Goal: Transaction & Acquisition: Download file/media

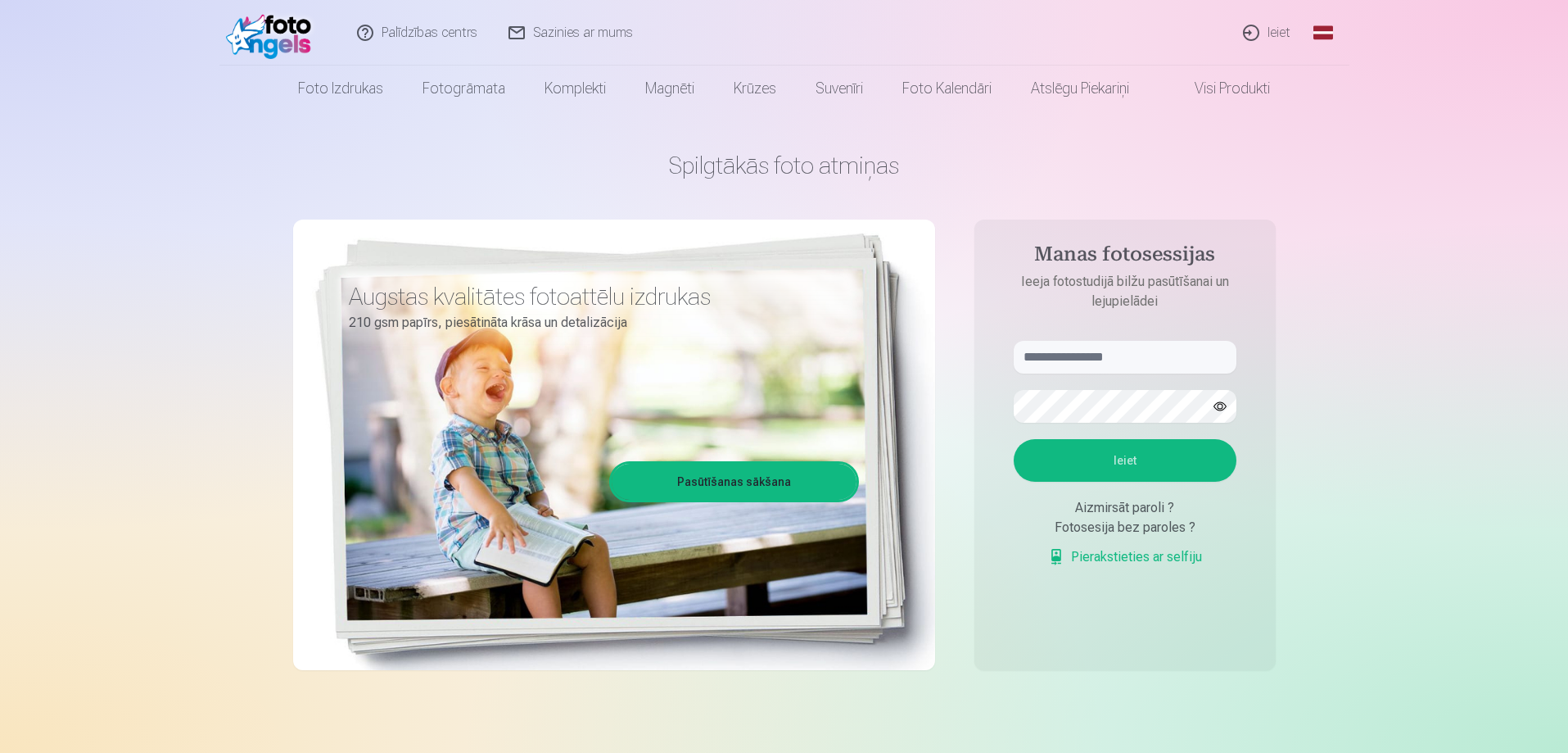
click at [1279, 30] on link "Ieiet" at bounding box center [1267, 33] width 79 height 65
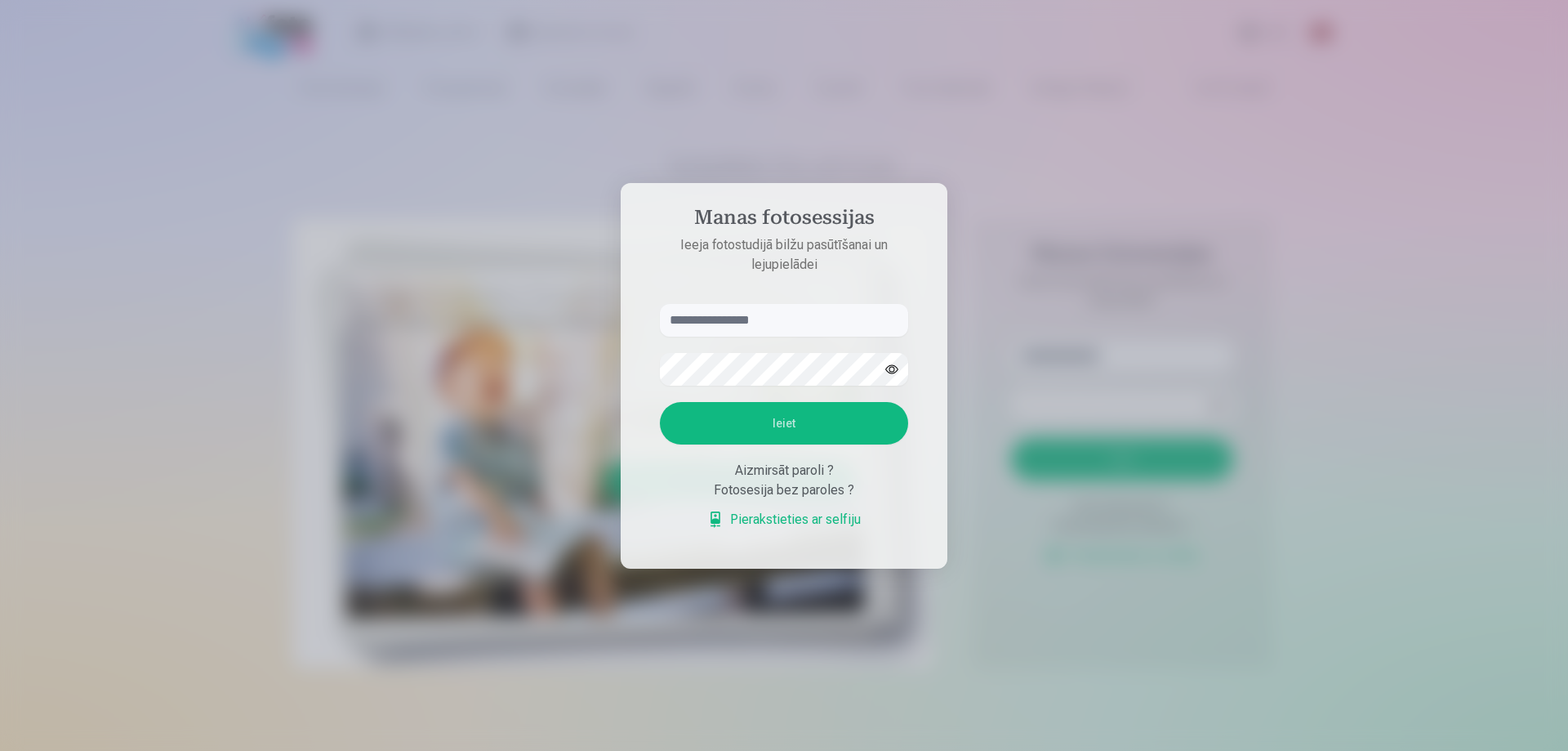
click at [692, 324] on input "text" at bounding box center [784, 320] width 249 height 33
type input "**********"
click at [787, 423] on button "Ieiet" at bounding box center [784, 423] width 249 height 43
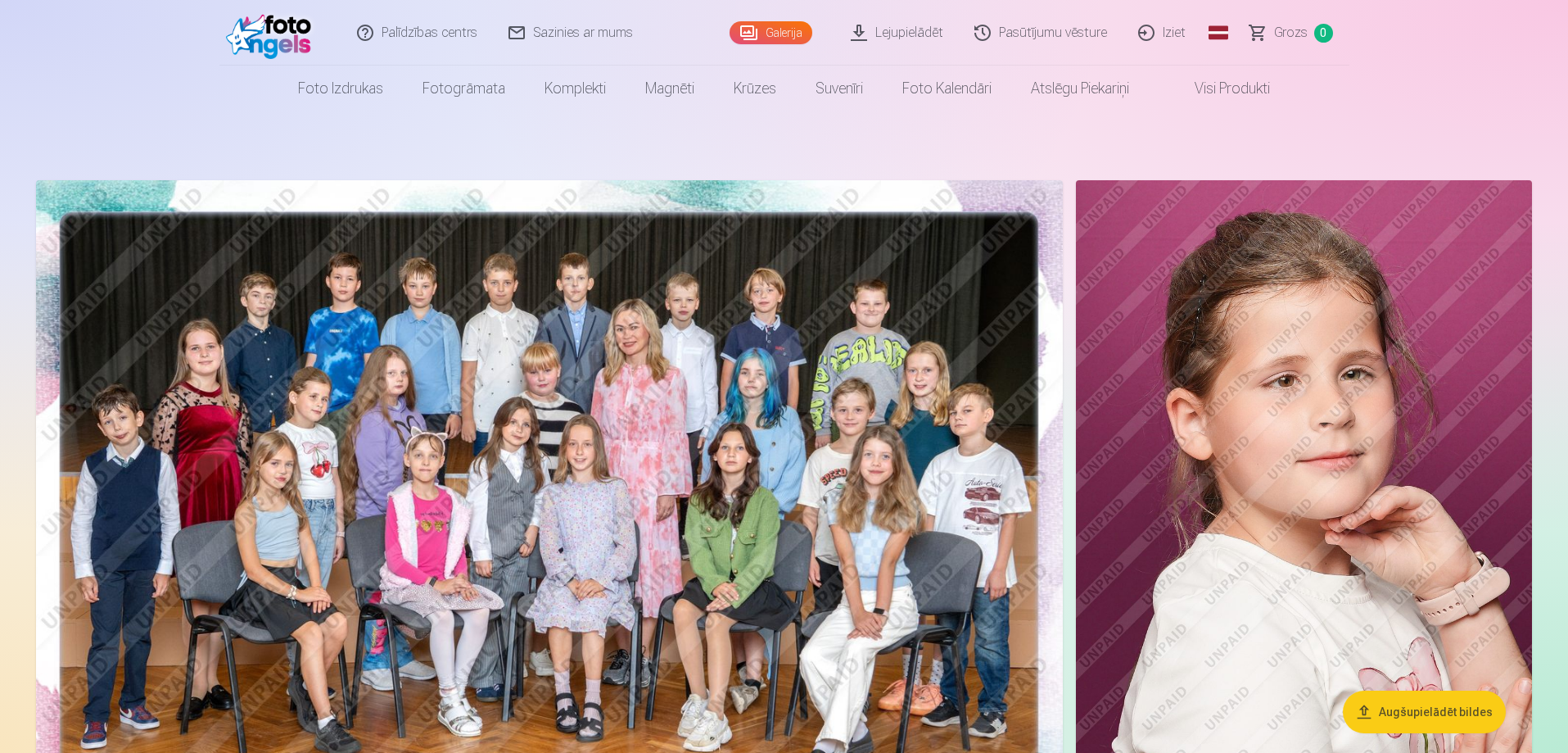
click at [1519, 63] on header "Palīdzības centrs Sazinies ar mums Galerija Lejupielādēt Pasūtījumu vēsture Izi…" at bounding box center [784, 55] width 1568 height 111
click at [907, 32] on link "Lejupielādēt" at bounding box center [898, 33] width 124 height 65
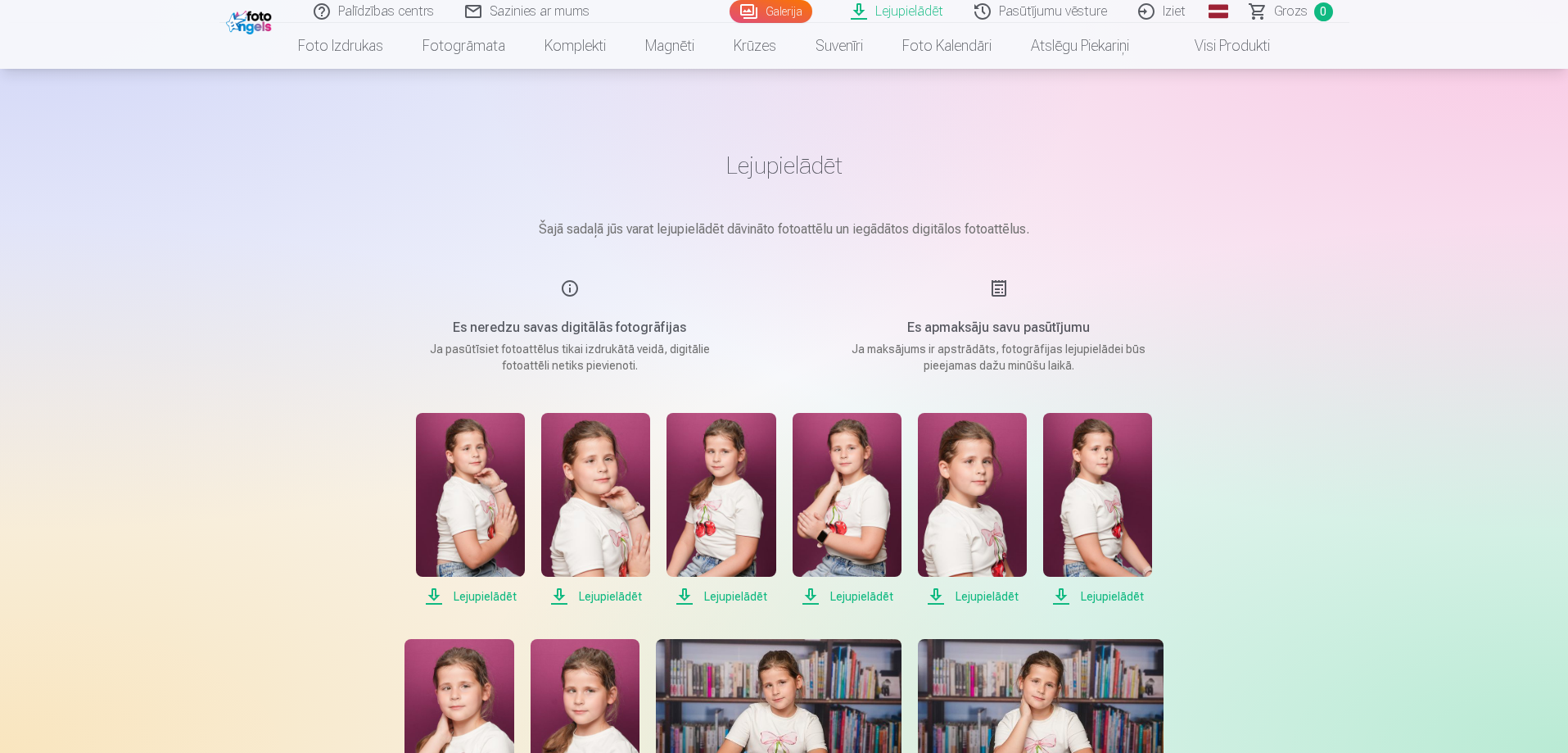
scroll to position [246, 0]
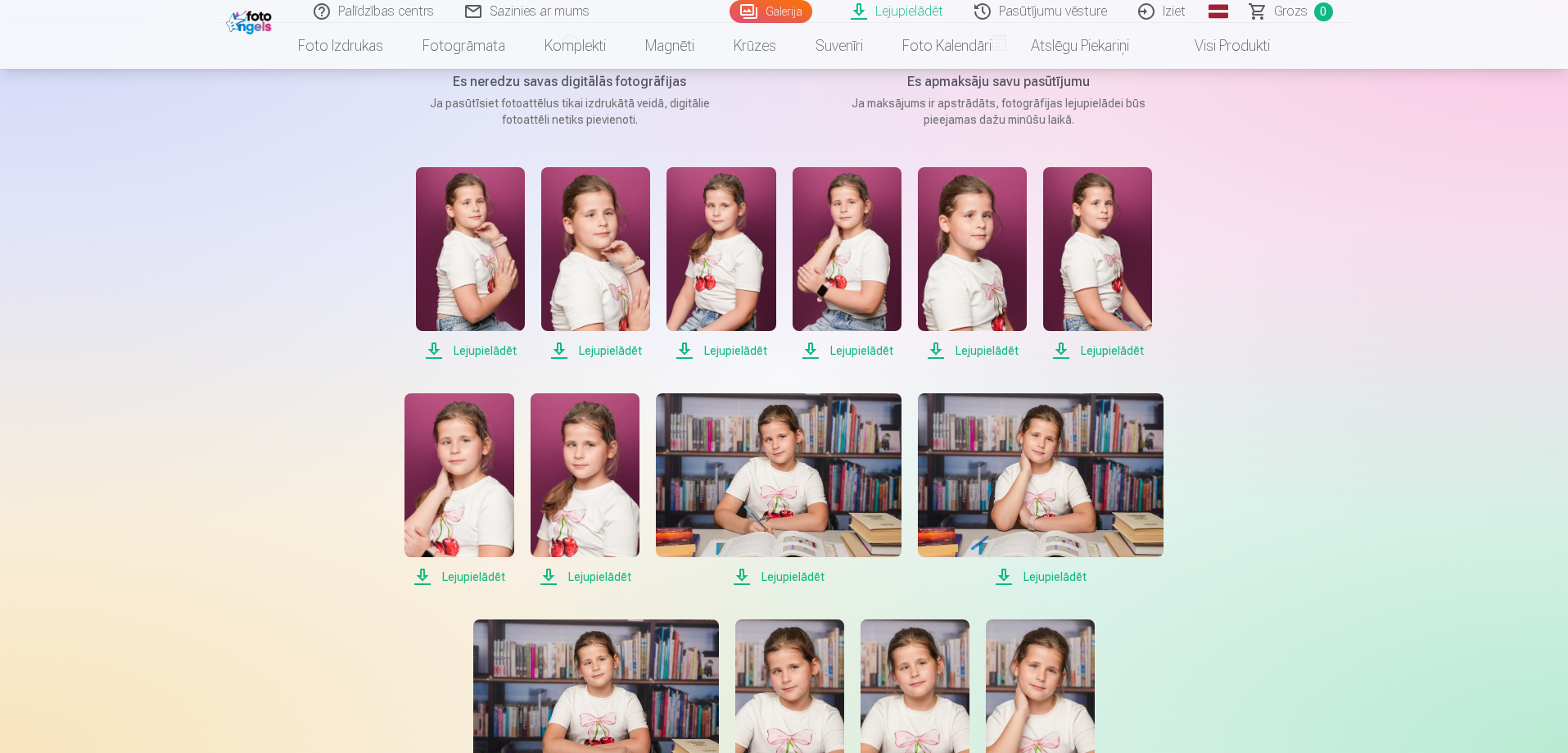
click at [485, 351] on span "Lejupielādēt" at bounding box center [470, 350] width 109 height 19
click at [601, 351] on span "Lejupielādēt" at bounding box center [595, 350] width 109 height 19
click at [750, 349] on span "Lejupielādēt" at bounding box center [721, 350] width 109 height 19
click at [873, 349] on span "Lejupielādēt" at bounding box center [847, 350] width 109 height 19
click at [998, 350] on span "Lejupielādēt" at bounding box center [972, 350] width 109 height 19
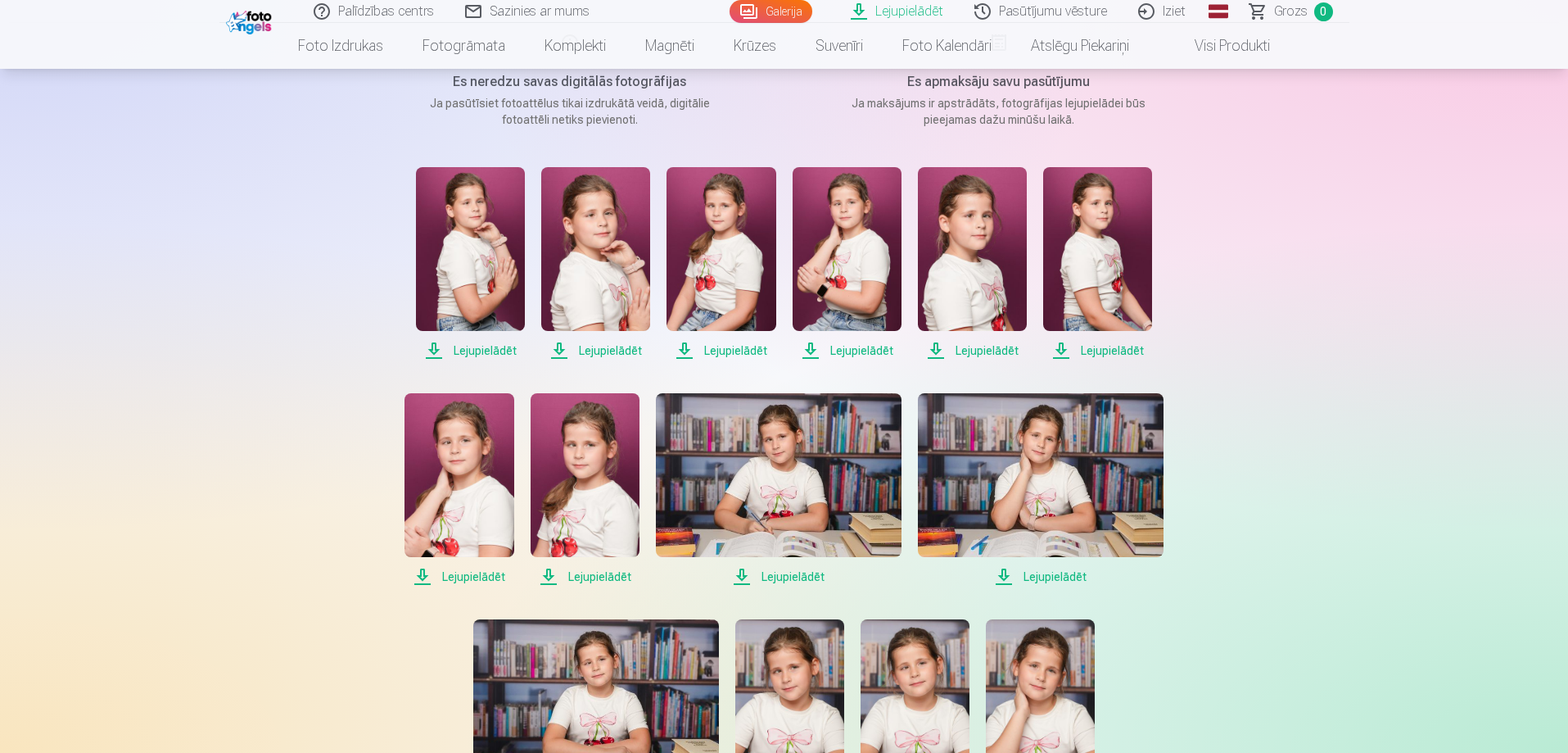
click at [1111, 346] on span "Lejupielādēt" at bounding box center [1097, 350] width 109 height 19
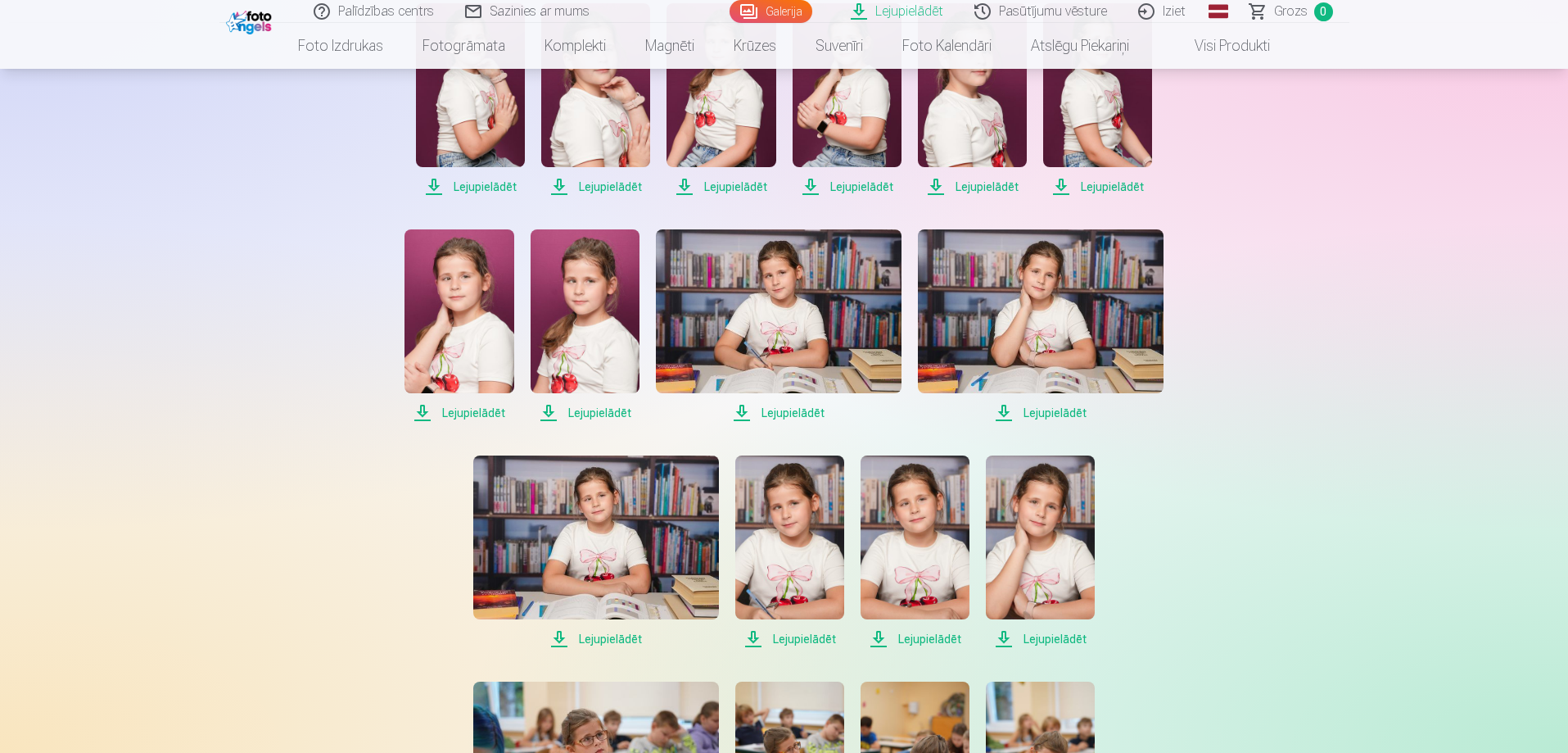
click at [472, 416] on span "Lejupielādēt" at bounding box center [459, 412] width 109 height 19
click at [598, 408] on span "Lejupielādēt" at bounding box center [585, 412] width 109 height 19
click at [788, 417] on span "Lejupielādēt" at bounding box center [779, 412] width 246 height 19
click at [1070, 409] on span "Lejupielādēt" at bounding box center [1040, 412] width 246 height 19
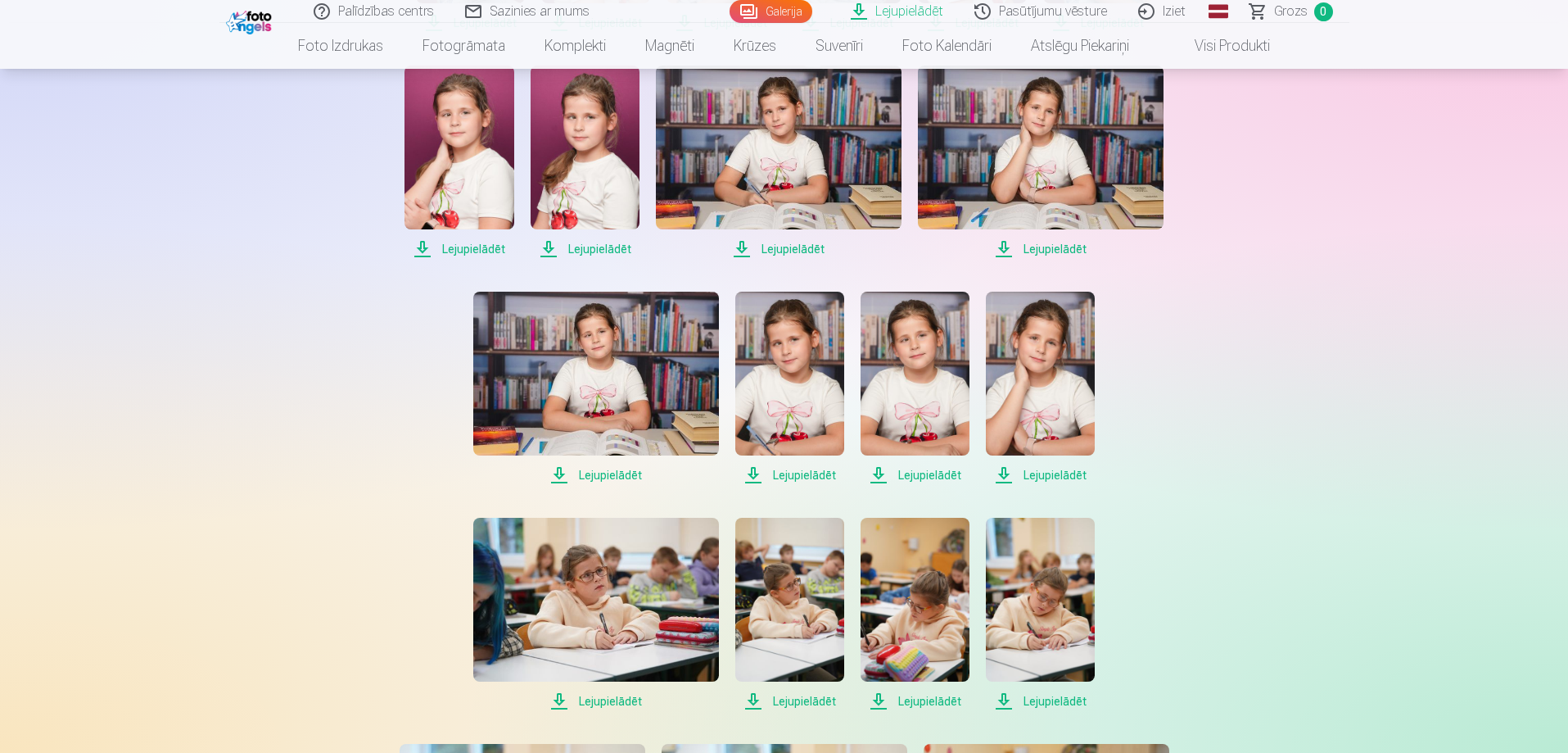
click at [613, 479] on span "Lejupielādēt" at bounding box center [596, 474] width 246 height 19
click at [620, 473] on span "Lejupielādēt" at bounding box center [596, 474] width 246 height 19
click at [804, 475] on span "Lejupielādēt" at bounding box center [789, 474] width 109 height 19
click at [946, 475] on span "Lejupielādēt" at bounding box center [915, 474] width 109 height 19
click at [1063, 479] on span "Lejupielādēt" at bounding box center [1040, 474] width 109 height 19
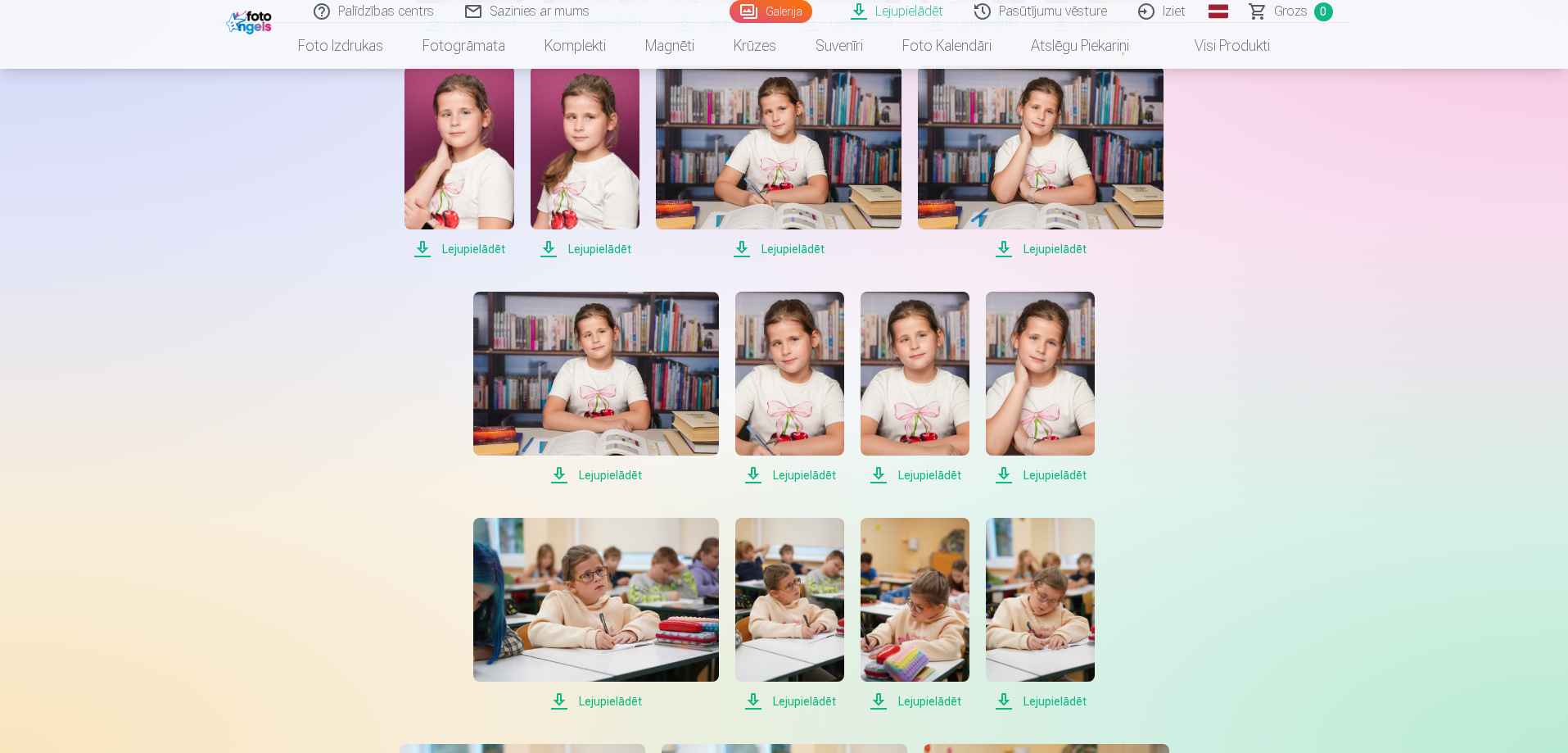
scroll to position [737, 0]
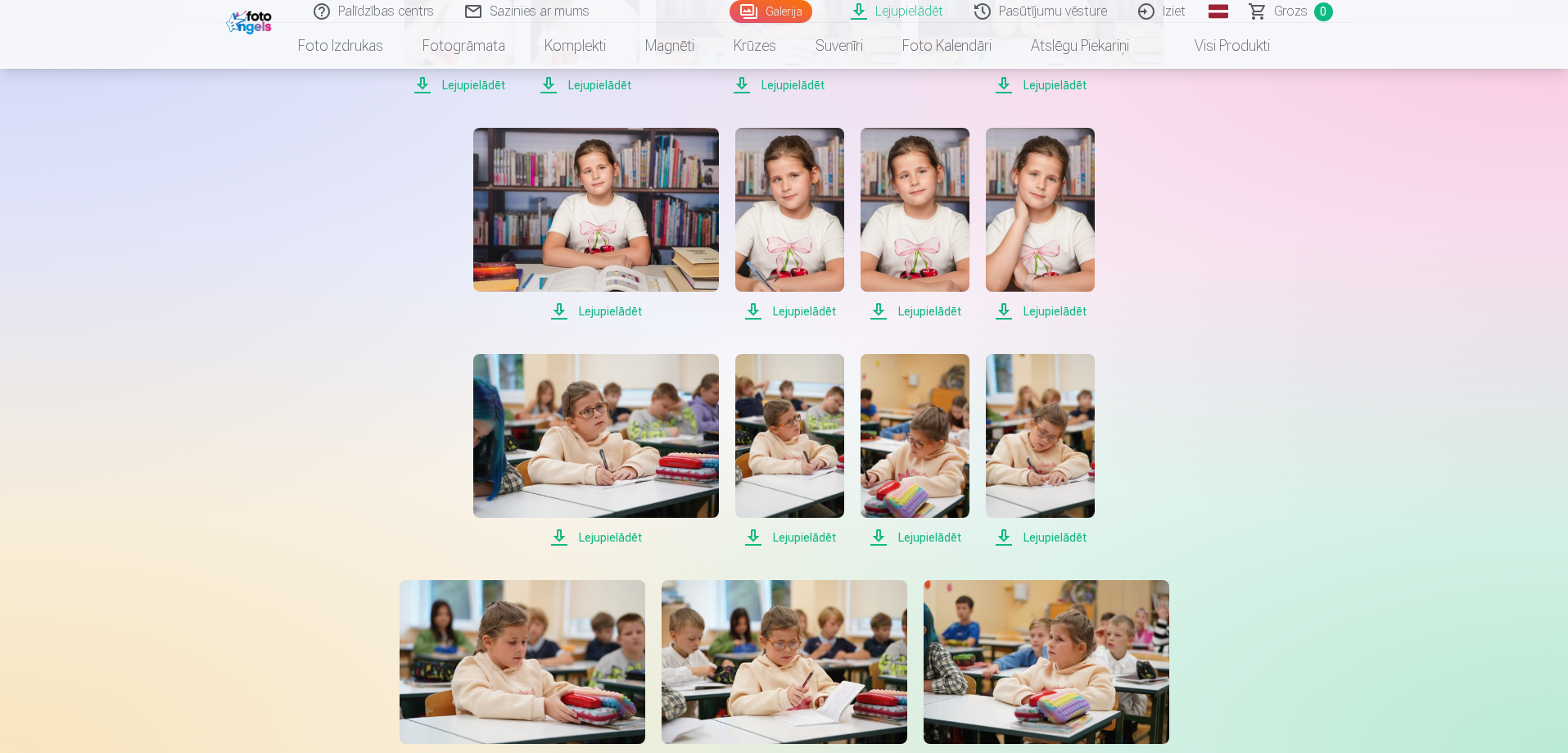
drag, startPoint x: 601, startPoint y: 540, endPoint x: 610, endPoint y: 546, distance: 10.8
click at [601, 540] on span "Lejupielādēt" at bounding box center [596, 536] width 246 height 19
click at [791, 538] on span "Lejupielādēt" at bounding box center [789, 536] width 109 height 19
drag, startPoint x: 930, startPoint y: 534, endPoint x: 956, endPoint y: 535, distance: 26.0
click at [931, 534] on span "Lejupielādēt" at bounding box center [915, 536] width 109 height 19
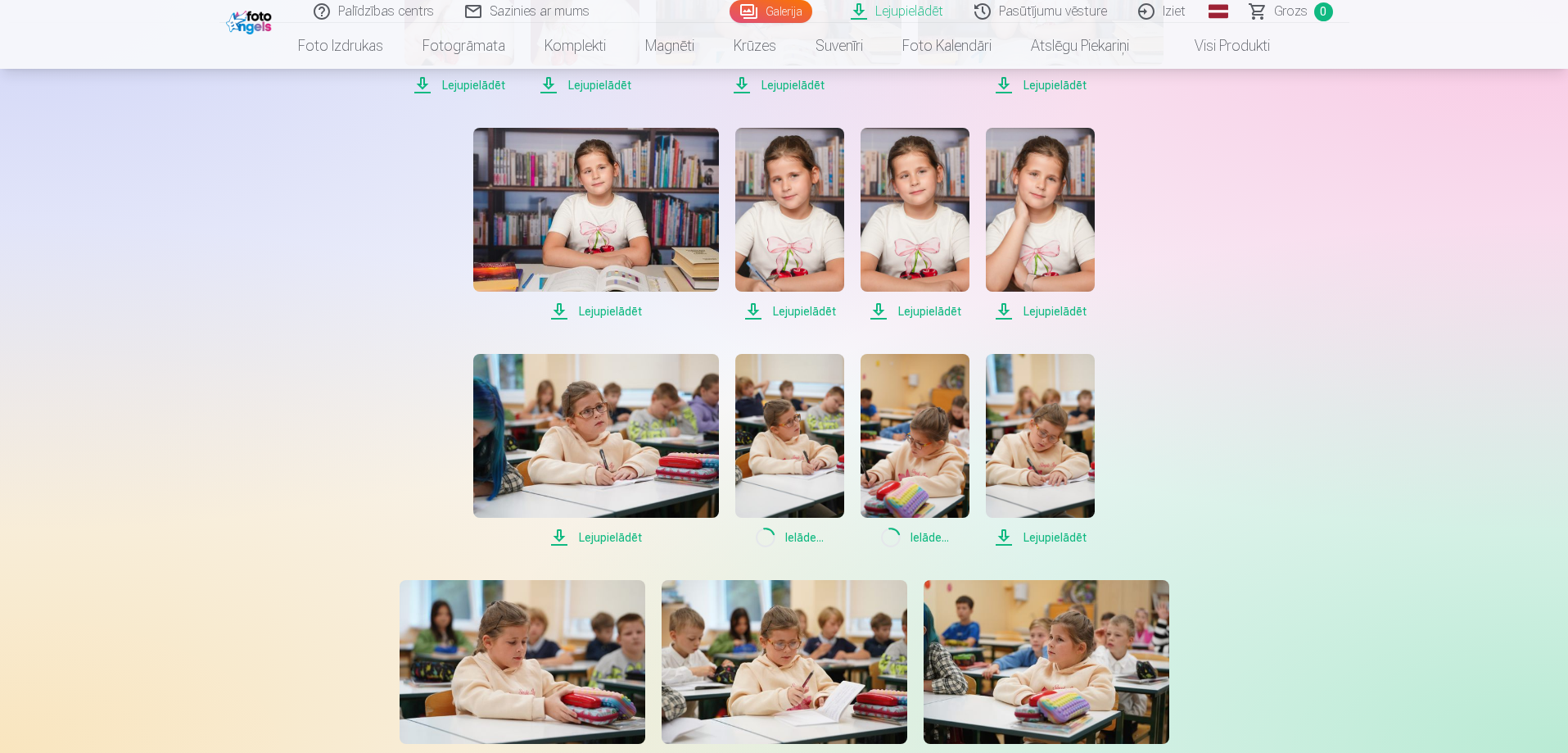
drag, startPoint x: 1049, startPoint y: 534, endPoint x: 1072, endPoint y: 533, distance: 23.0
click at [1050, 536] on span "Lejupielādēt" at bounding box center [1040, 536] width 109 height 19
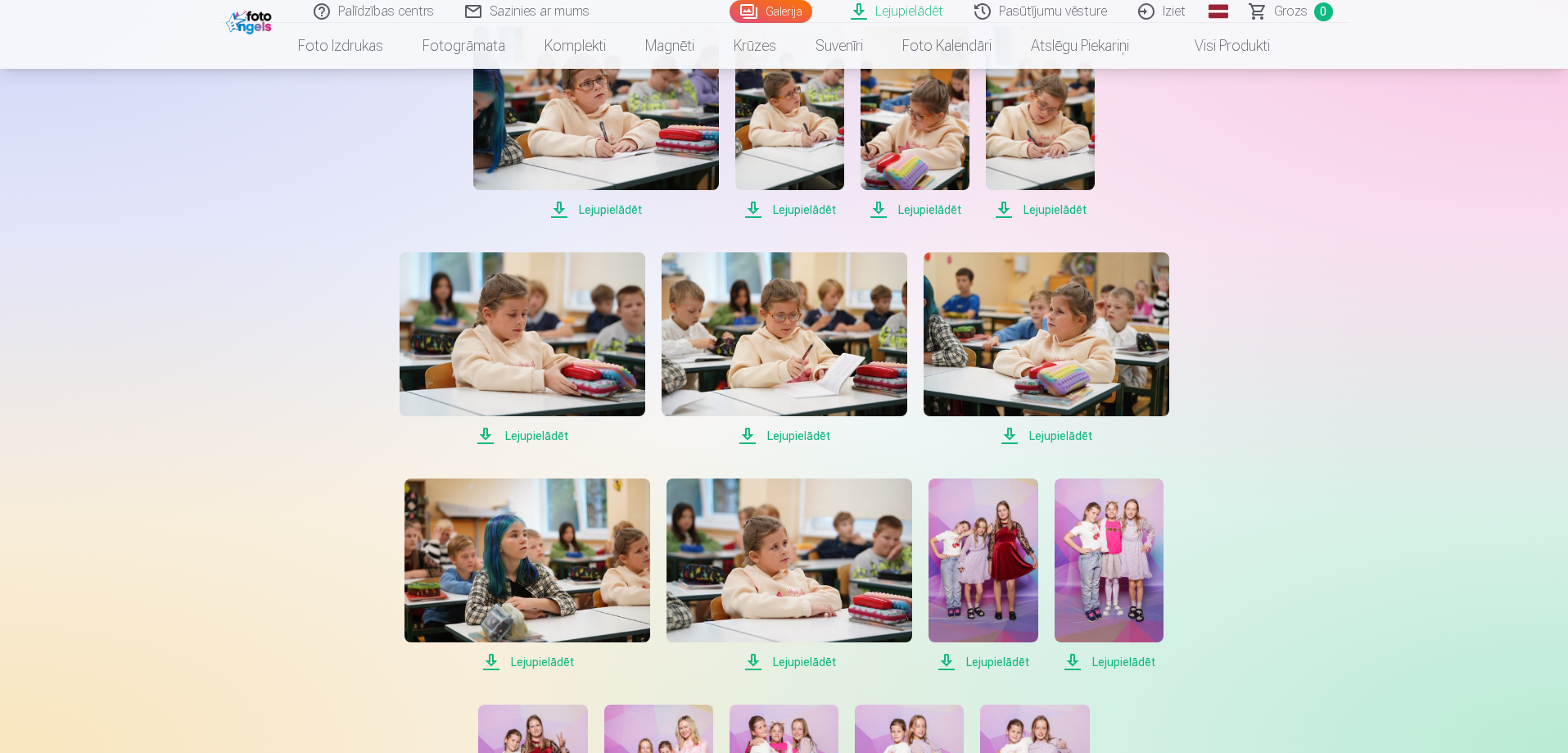
click at [1060, 437] on span "Lejupielādēt" at bounding box center [1046, 435] width 246 height 19
click at [785, 440] on span "Lejupielādēt" at bounding box center [784, 435] width 246 height 19
click at [541, 440] on span "Lejupielādēt" at bounding box center [523, 435] width 246 height 19
click at [541, 654] on span "Lejupielādēt" at bounding box center [528, 661] width 246 height 19
click at [819, 660] on span "Lejupielādēt" at bounding box center [789, 661] width 246 height 19
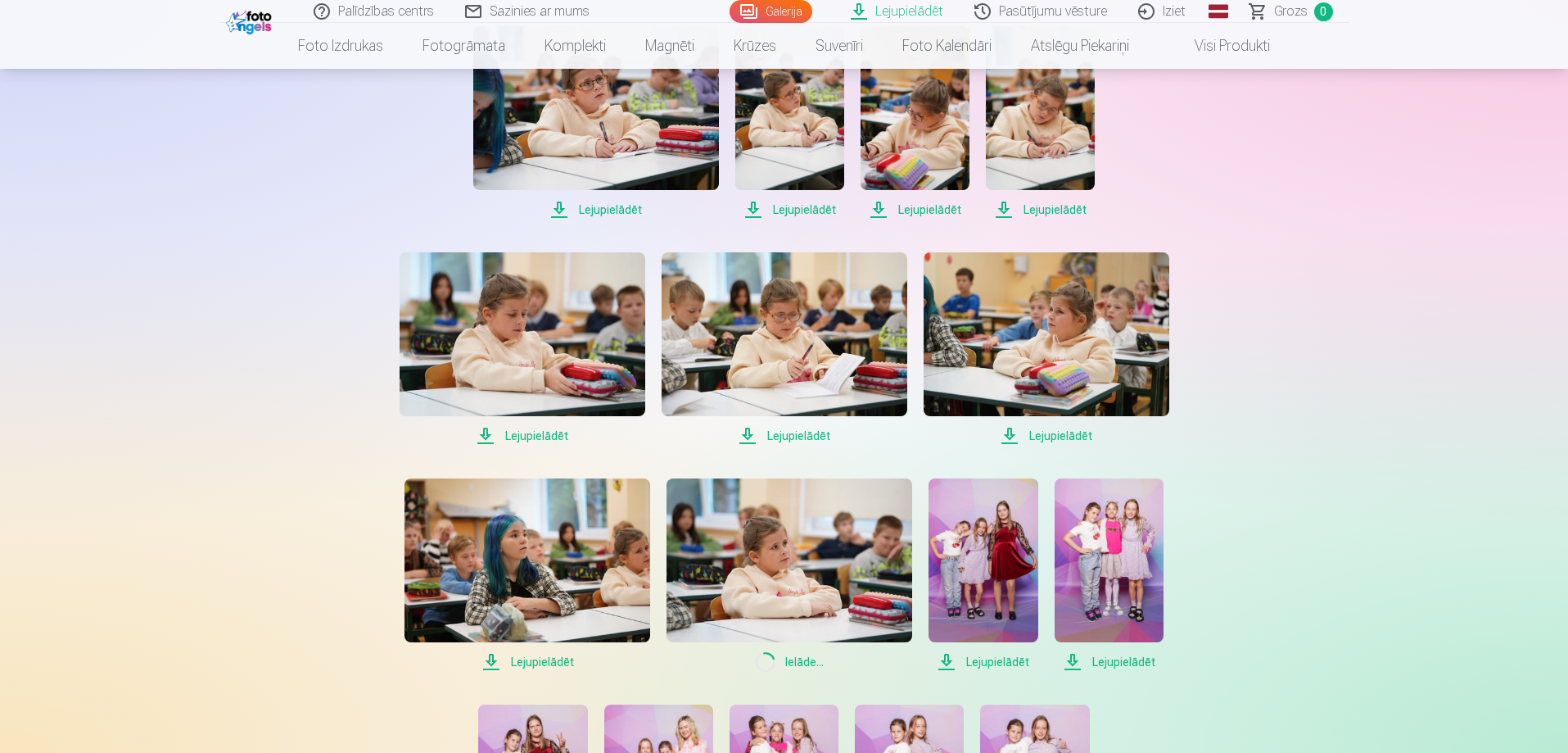
drag, startPoint x: 1004, startPoint y: 662, endPoint x: 1115, endPoint y: 656, distance: 111.2
click at [1006, 662] on span "Lejupielādēt" at bounding box center [983, 661] width 109 height 19
click at [1127, 655] on span "Lejupielādēt" at bounding box center [1109, 661] width 109 height 19
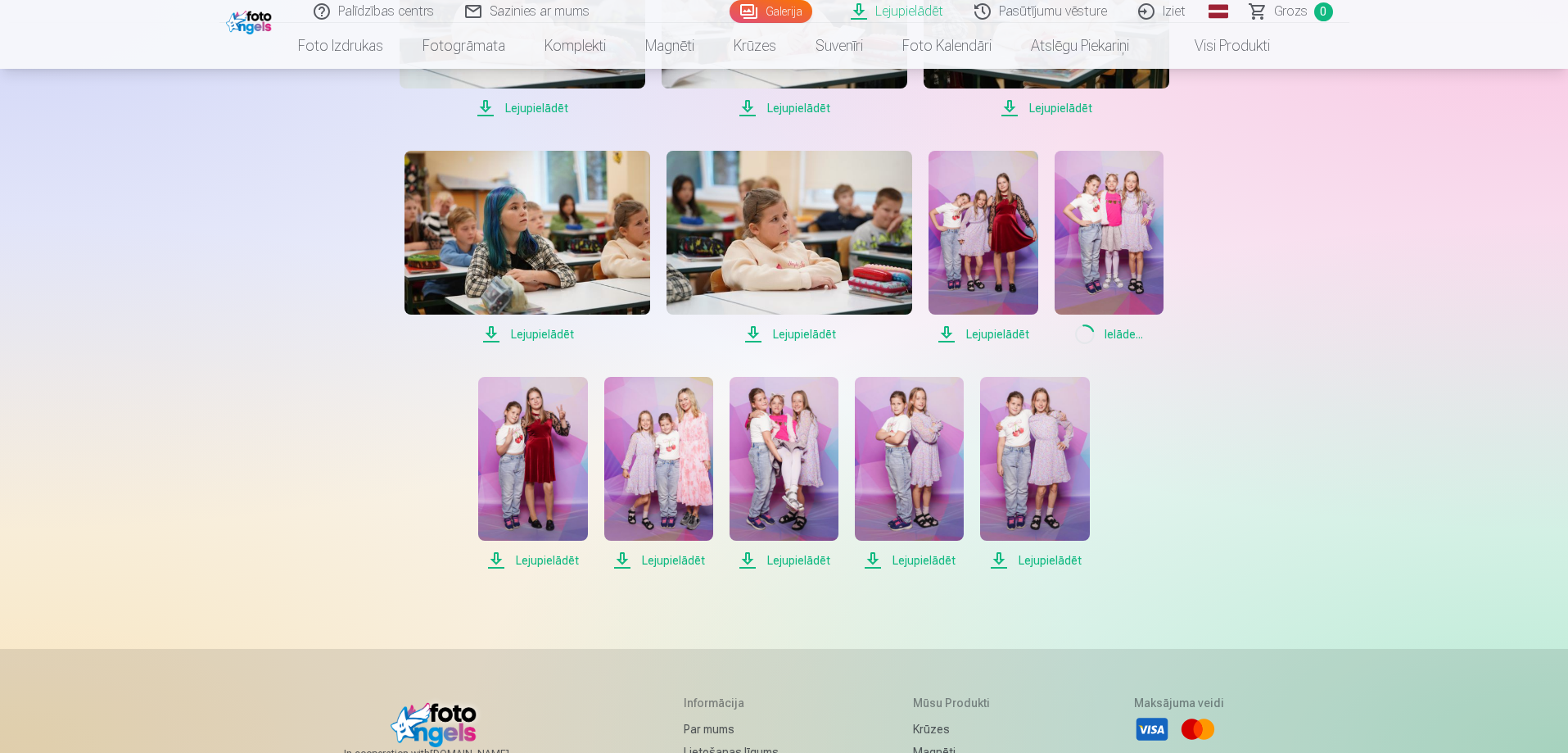
scroll to position [1474, 0]
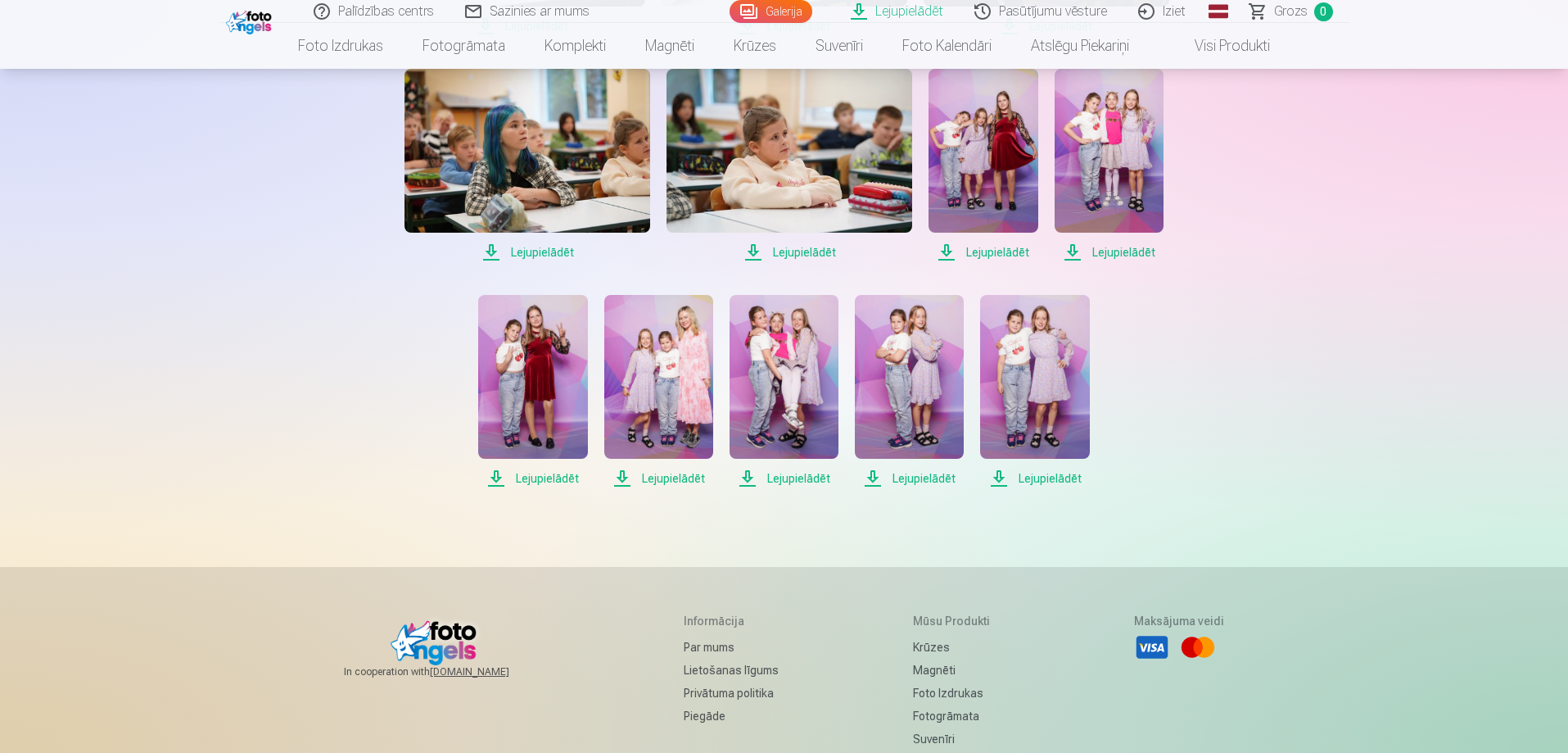
click at [1044, 476] on span "Lejupielādēt" at bounding box center [1034, 478] width 109 height 19
drag, startPoint x: 930, startPoint y: 475, endPoint x: 828, endPoint y: 503, distance: 105.8
click at [929, 475] on span "Lejupielādēt" at bounding box center [909, 478] width 109 height 19
click at [776, 482] on span "Lejupielādēt" at bounding box center [784, 478] width 109 height 19
drag, startPoint x: 670, startPoint y: 476, endPoint x: 621, endPoint y: 493, distance: 51.9
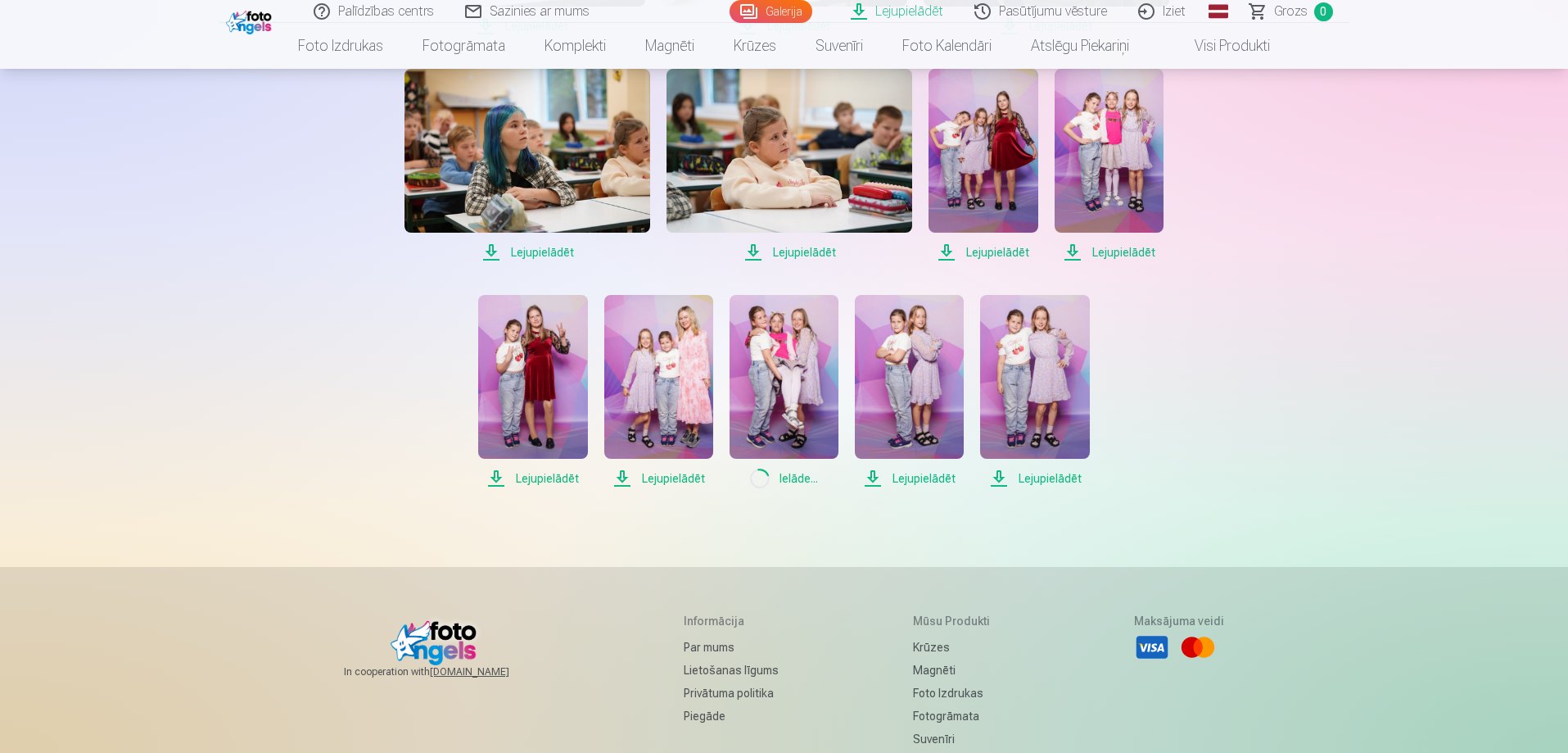
click at [669, 477] on span "Lejupielādēt" at bounding box center [658, 478] width 109 height 19
click at [552, 480] on span "Lejupielādēt" at bounding box center [533, 478] width 109 height 19
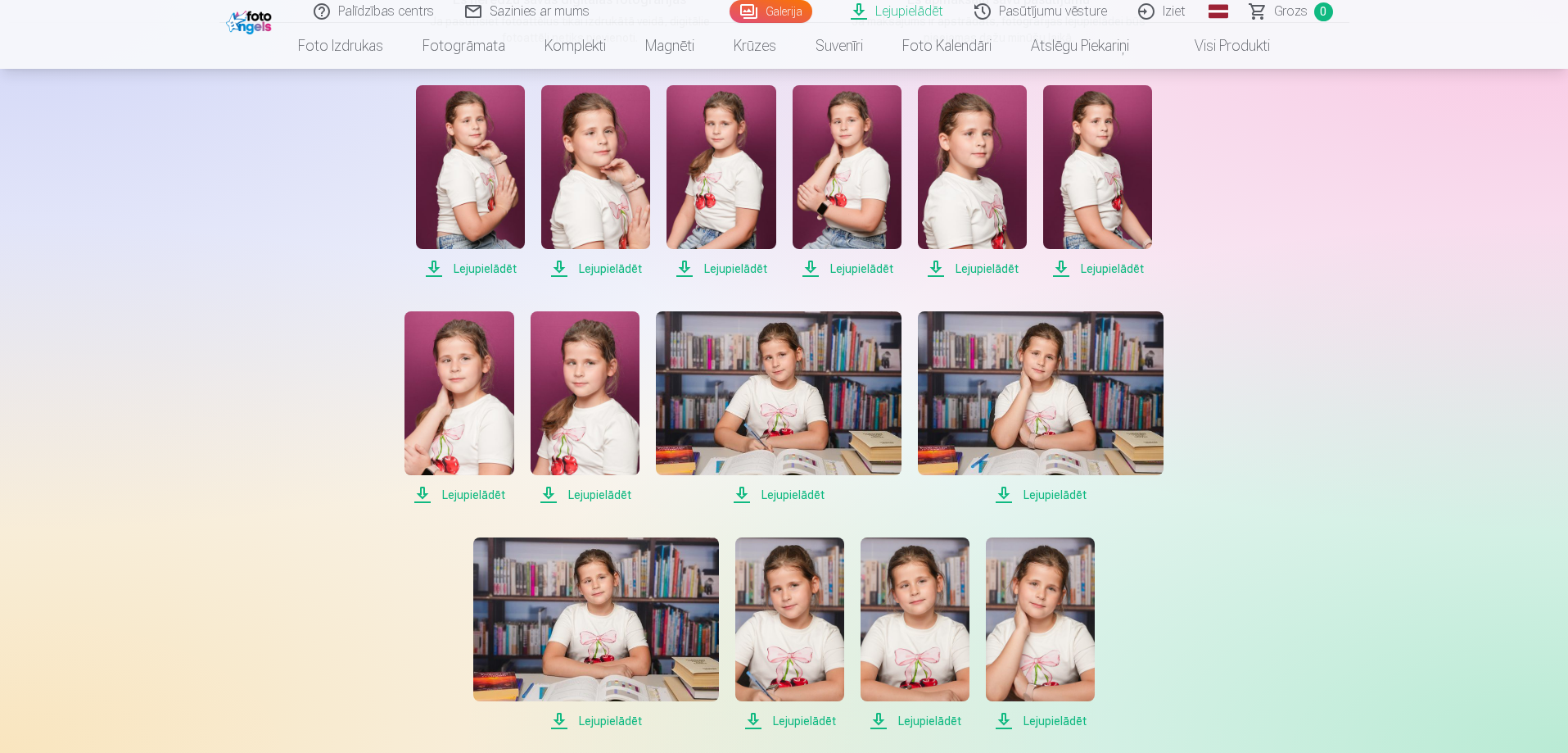
scroll to position [246, 0]
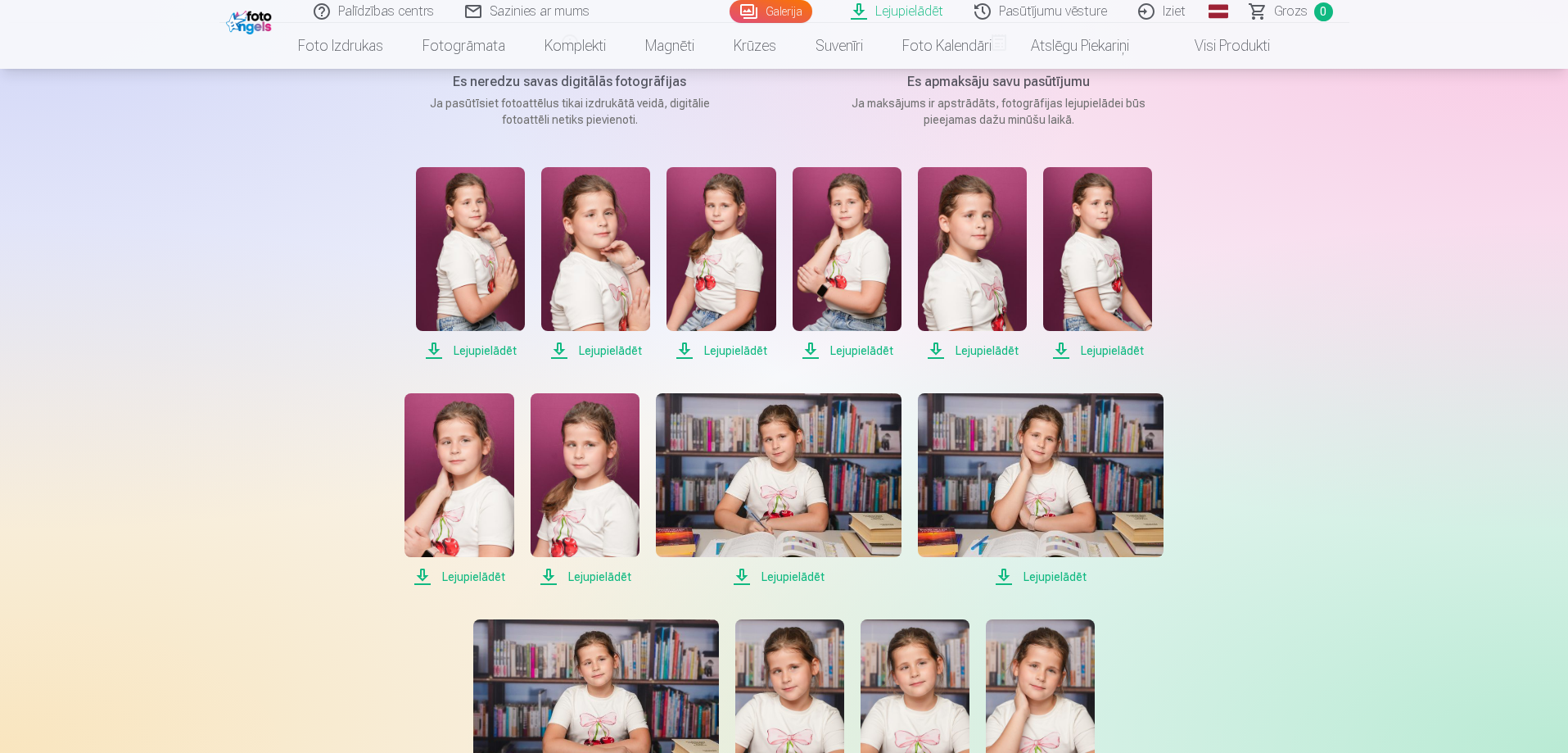
click at [470, 351] on span "Lejupielādēt" at bounding box center [470, 350] width 109 height 19
click at [605, 351] on span "Lejupielādēt" at bounding box center [595, 350] width 109 height 19
click at [723, 345] on span "Lejupielādēt" at bounding box center [721, 350] width 109 height 19
click at [687, 351] on span "Lejupielādēt" at bounding box center [721, 350] width 109 height 19
click at [868, 351] on span "Lejupielādēt" at bounding box center [847, 350] width 109 height 19
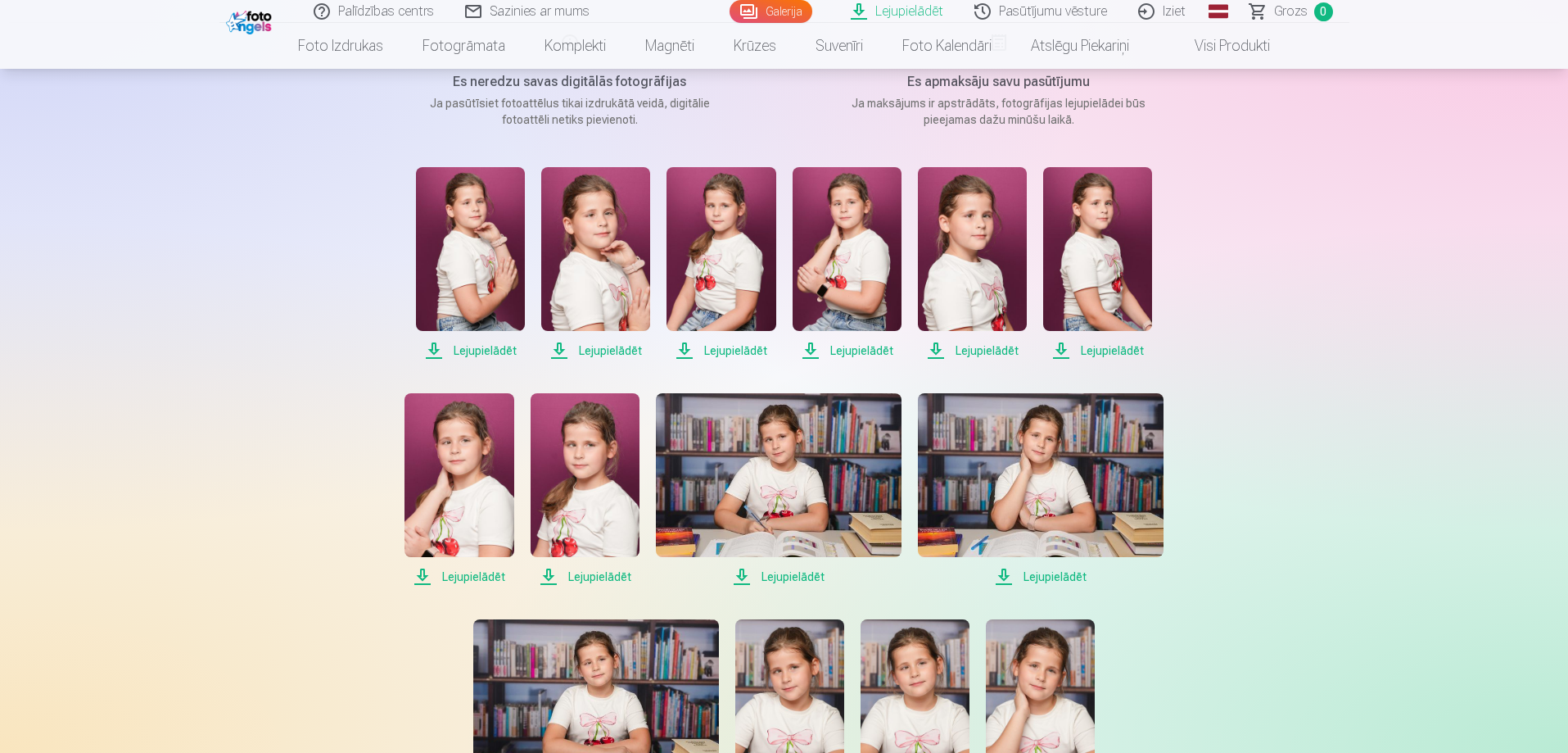
click at [586, 574] on span "Lejupielādēt" at bounding box center [585, 576] width 109 height 19
click at [432, 346] on span "Lejupielādēt" at bounding box center [470, 350] width 109 height 19
click at [432, 347] on span "Lejupielādēt" at bounding box center [470, 350] width 109 height 19
click at [679, 353] on span "Lejupielādēt" at bounding box center [721, 350] width 109 height 19
click at [682, 352] on span "Lejupielādēt" at bounding box center [721, 350] width 109 height 19
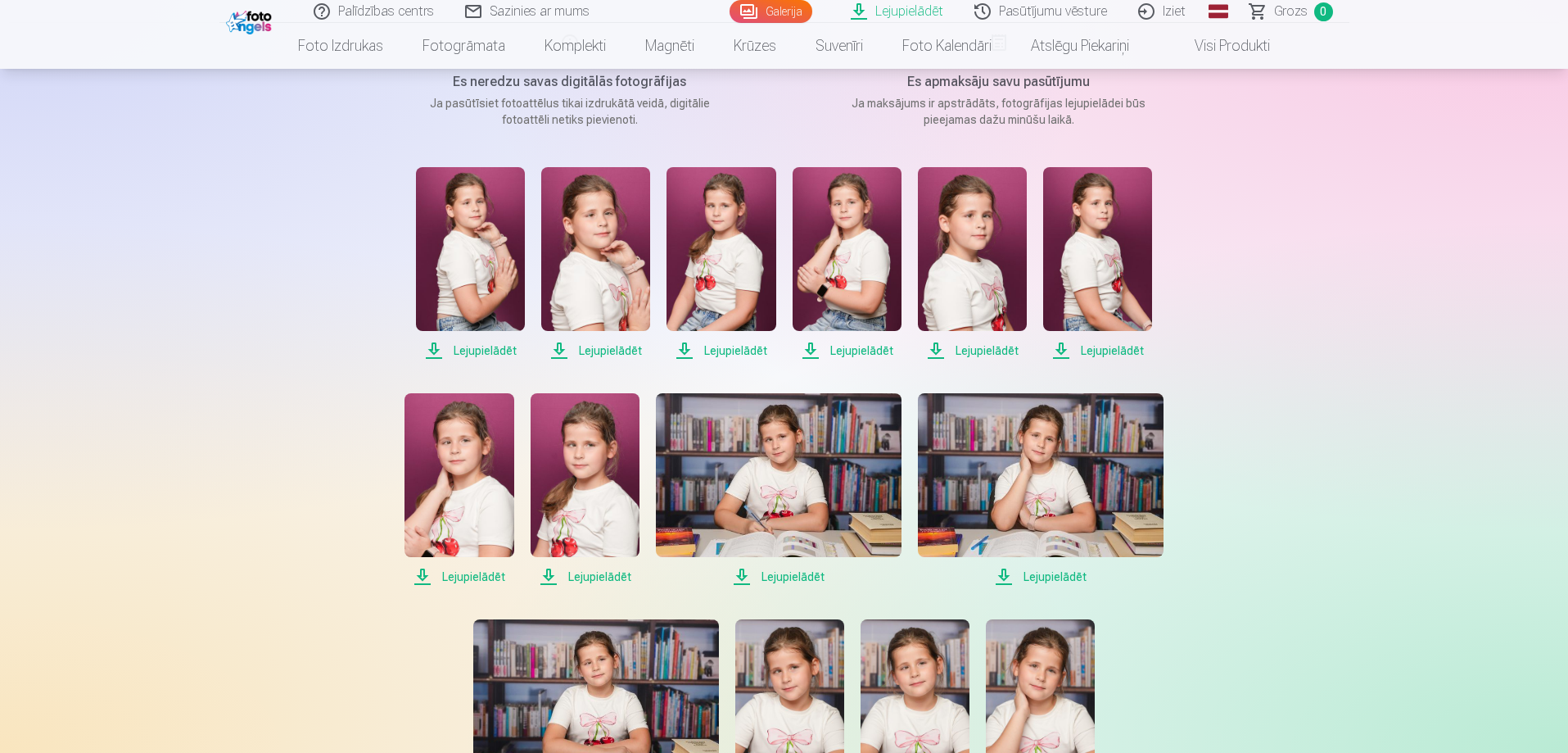
click at [471, 352] on span "Lejupielādēt" at bounding box center [470, 350] width 109 height 19
click at [593, 344] on span "Lejupielādēt" at bounding box center [595, 350] width 109 height 19
click at [598, 351] on span "Lejupielādēt" at bounding box center [595, 350] width 109 height 19
click at [722, 345] on span "Lejupielādēt" at bounding box center [721, 350] width 109 height 19
click at [855, 348] on span "Lejupielādēt" at bounding box center [847, 350] width 109 height 19
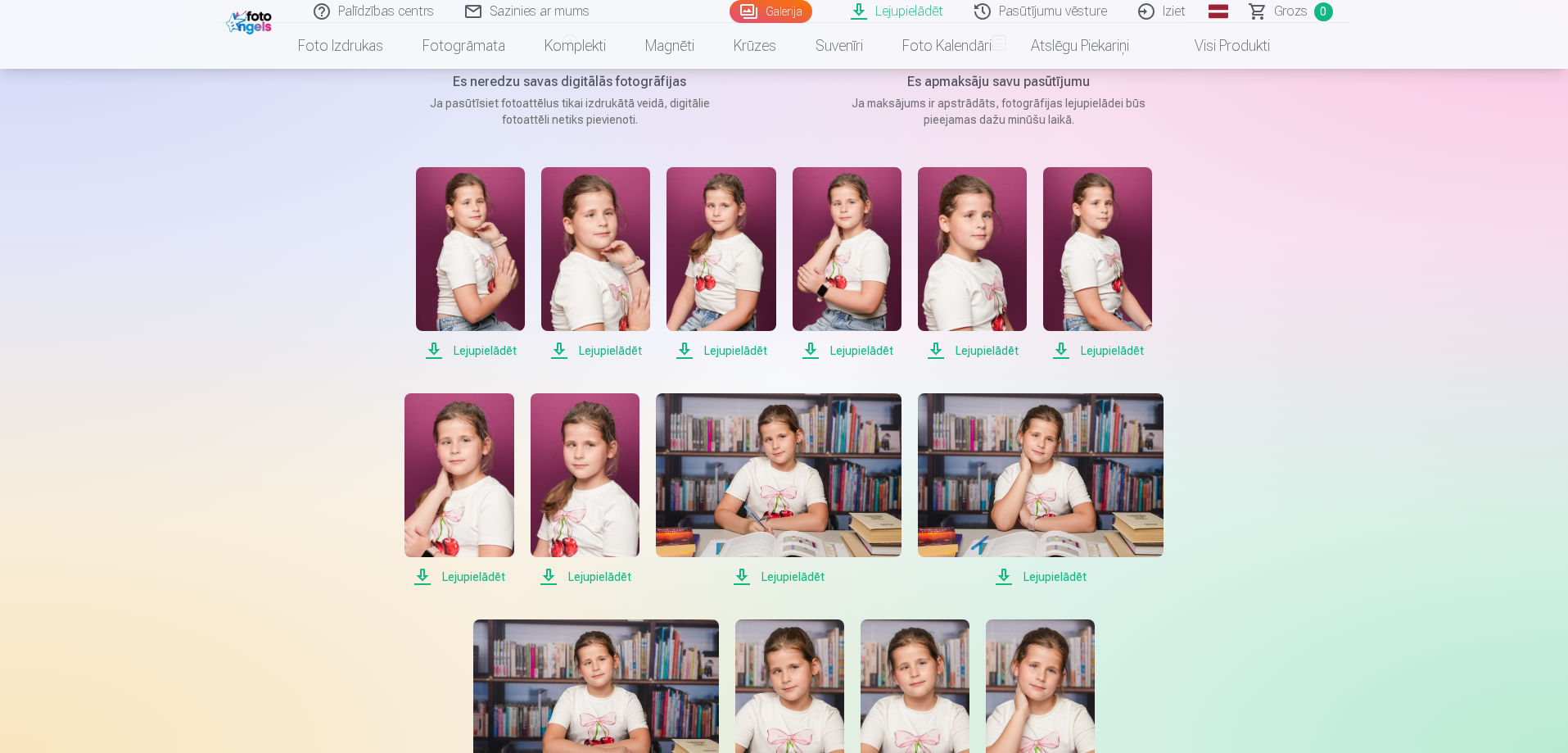
click at [991, 346] on span "Lejupielādēt" at bounding box center [972, 350] width 109 height 19
click at [1102, 349] on span "Lejupielādēt" at bounding box center [1097, 350] width 109 height 19
click at [458, 574] on span "Lejupielādēt" at bounding box center [459, 576] width 109 height 19
click at [587, 575] on span "Lejupielādēt" at bounding box center [585, 576] width 109 height 19
click at [792, 573] on span "Lejupielādēt" at bounding box center [779, 576] width 246 height 19
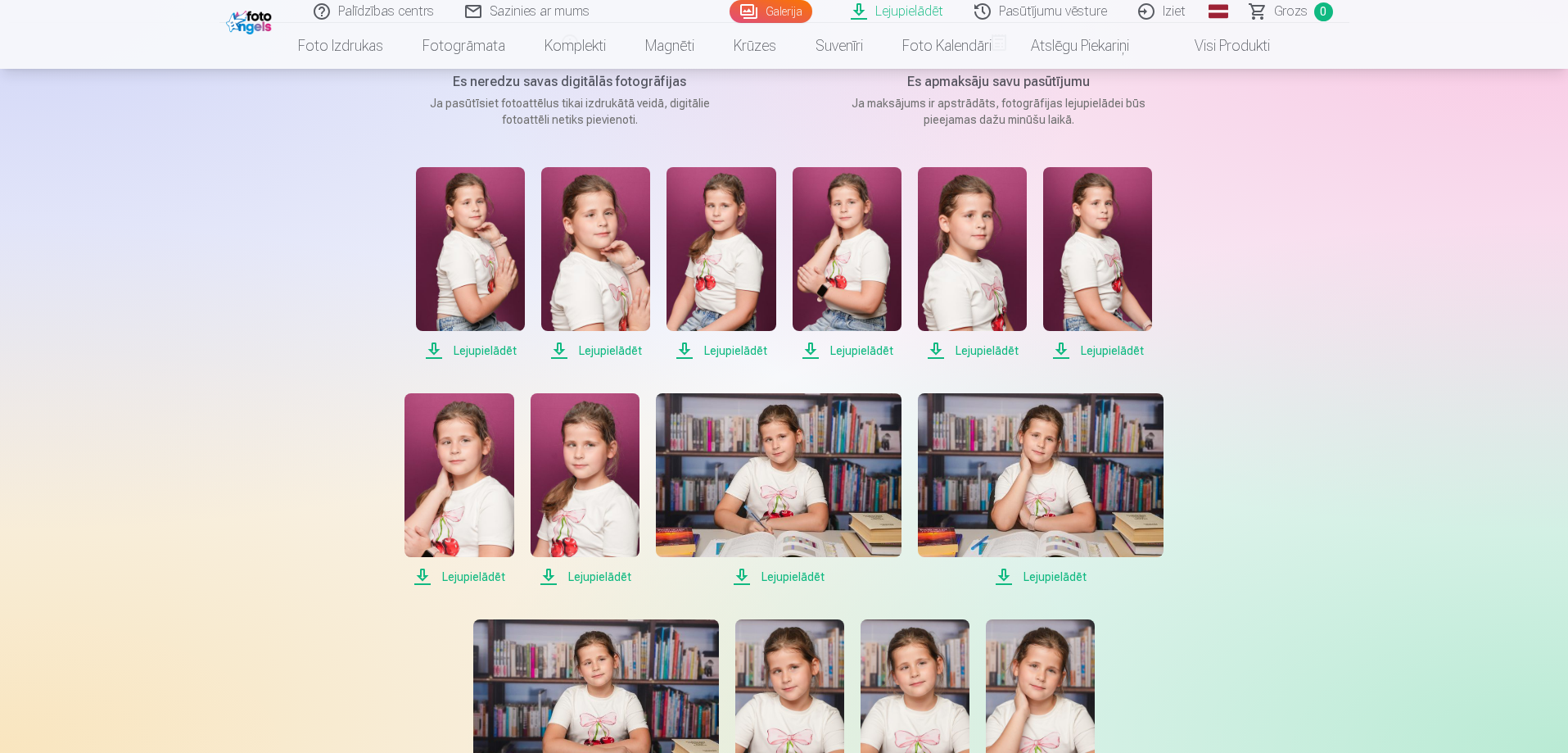
click at [1070, 576] on span "Lejupielādēt" at bounding box center [1040, 576] width 246 height 19
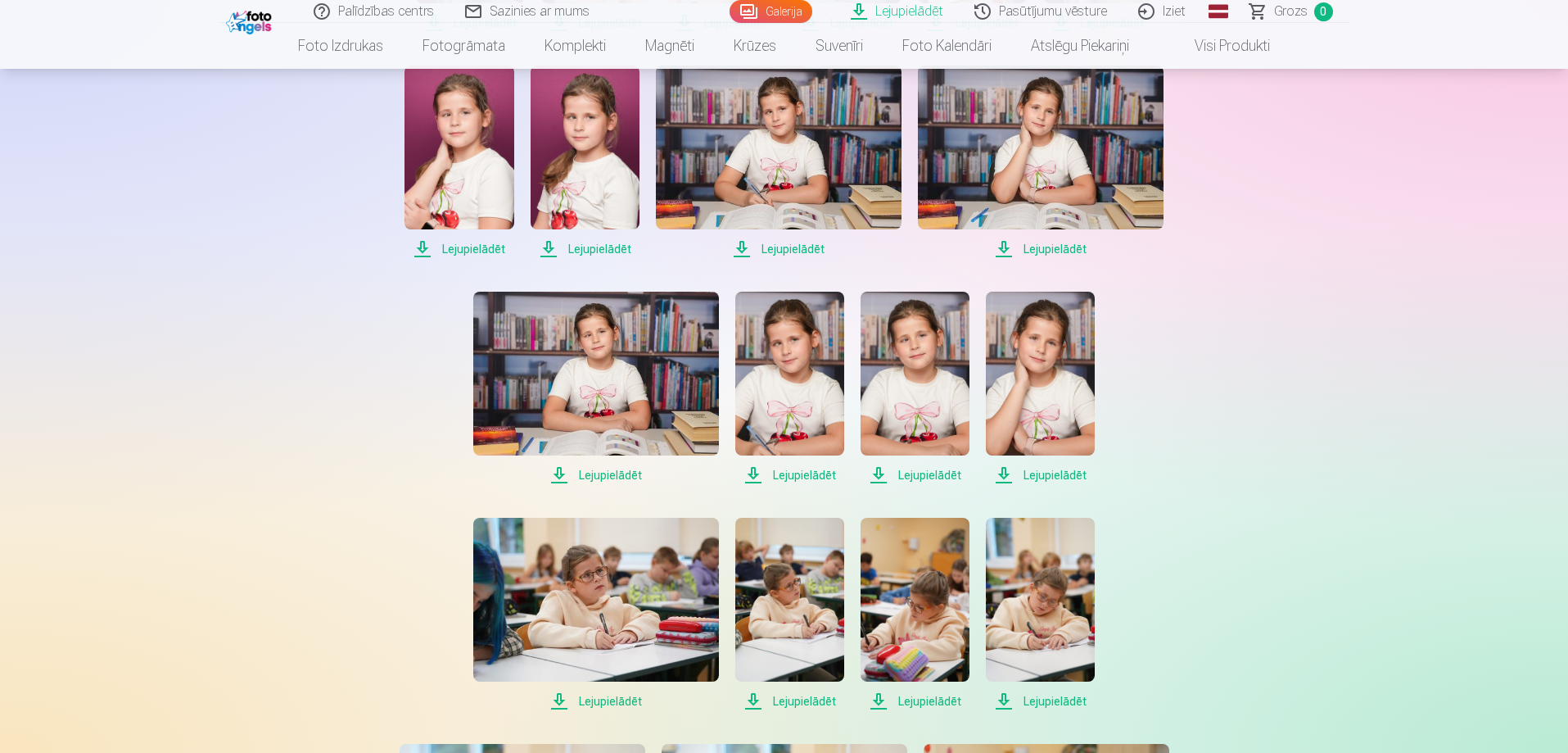
scroll to position [164, 0]
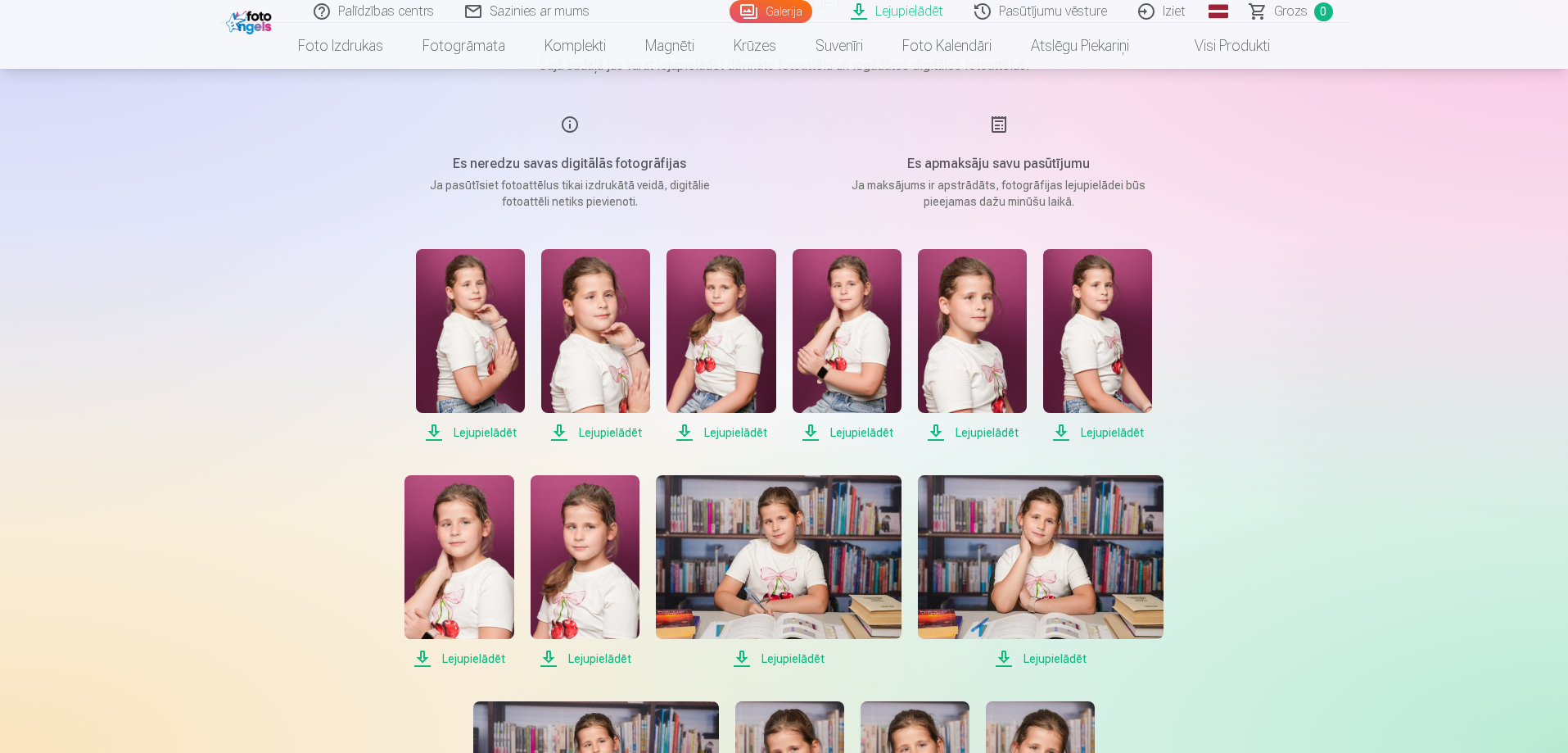
click at [1174, 8] on link "Iziet" at bounding box center [1162, 11] width 79 height 23
